Goal: Check status

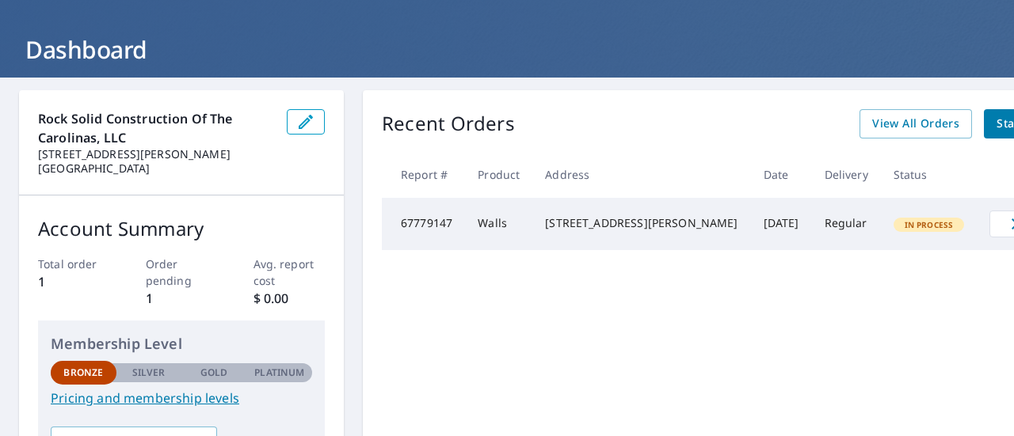
scroll to position [66, 0]
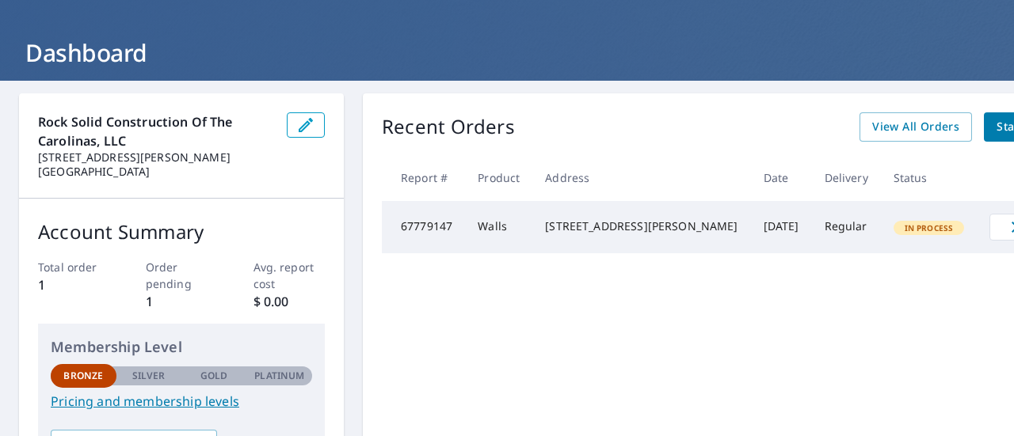
click at [418, 238] on td "67779147" at bounding box center [423, 227] width 83 height 52
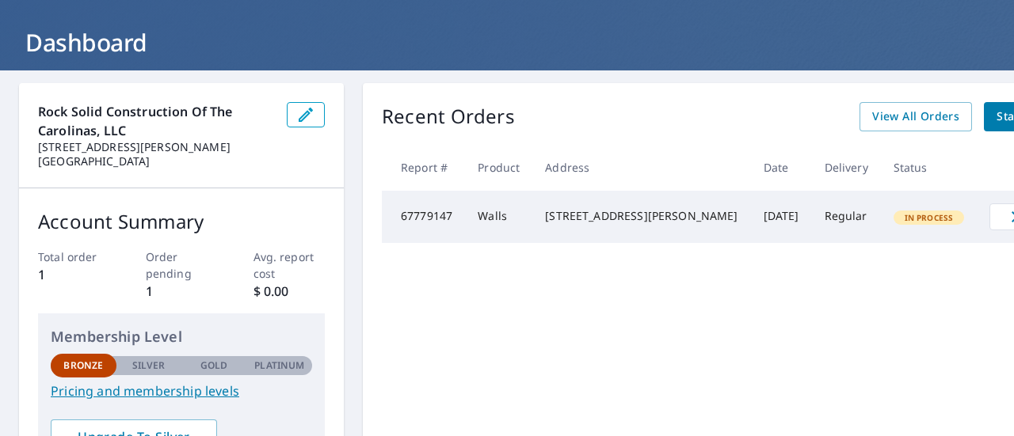
scroll to position [22, 0]
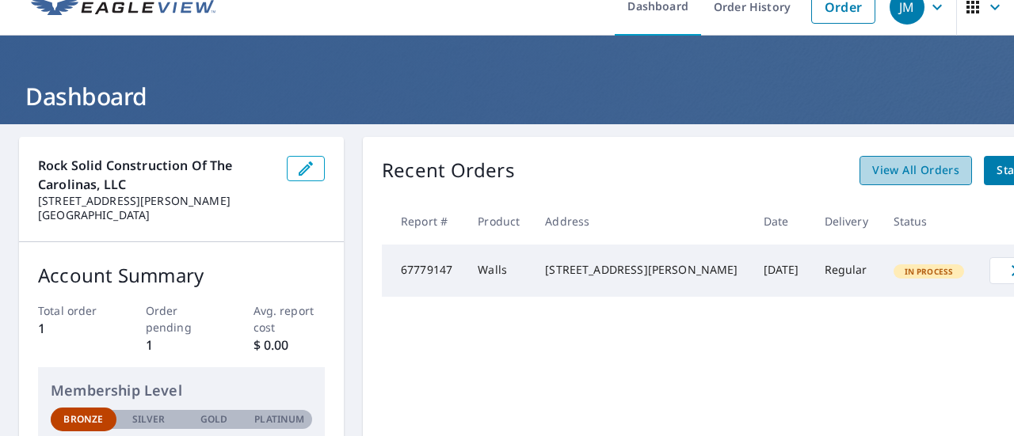
click at [872, 166] on span "View All Orders" at bounding box center [915, 171] width 87 height 20
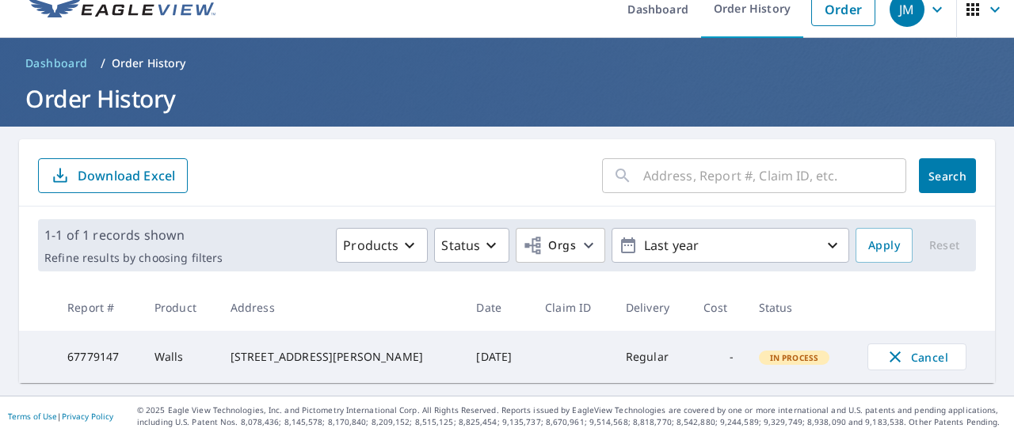
scroll to position [24, 0]
click at [463, 297] on th "Date" at bounding box center [497, 307] width 69 height 47
